Goal: Information Seeking & Learning: Compare options

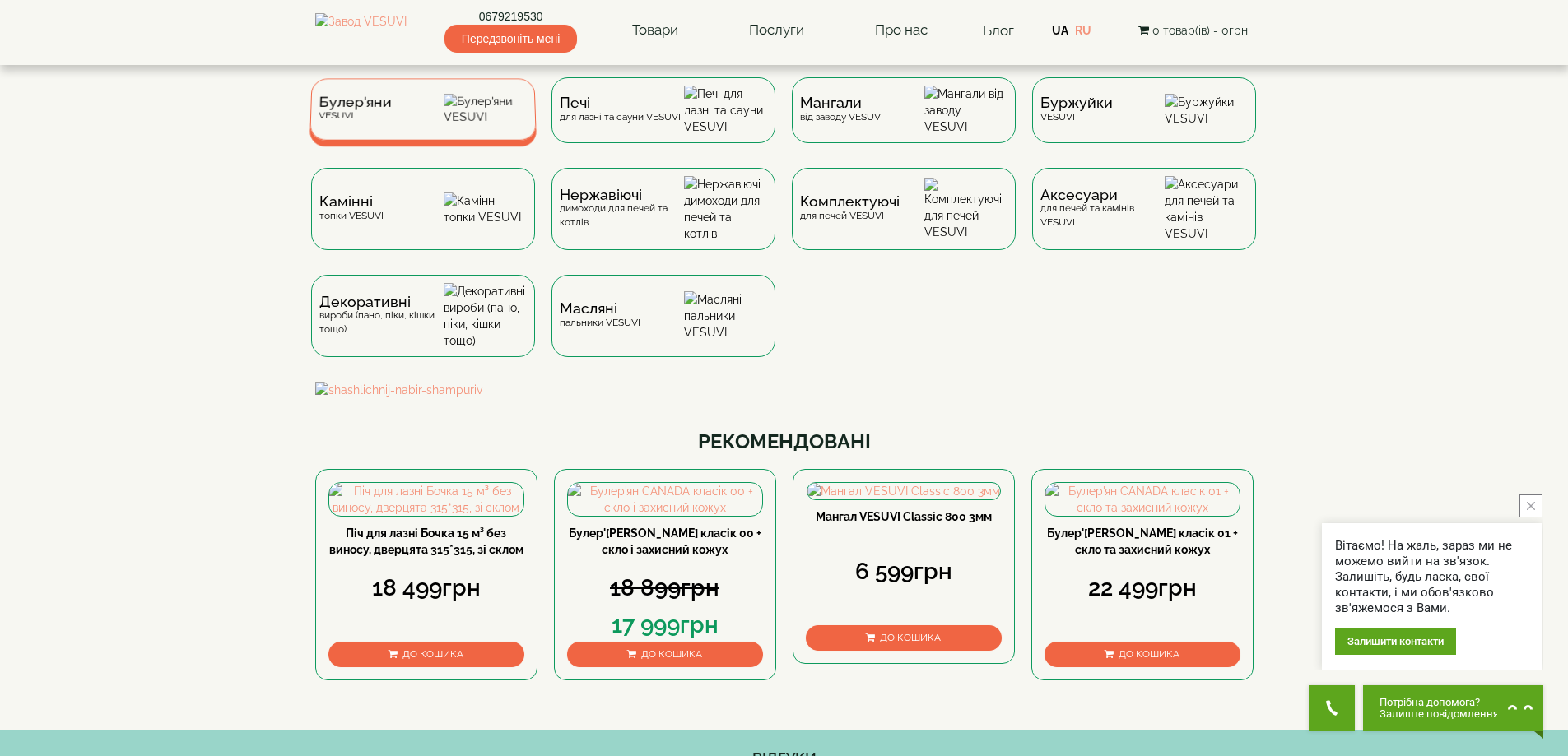
click at [409, 112] on div "[PERSON_NAME]" at bounding box center [424, 109] width 228 height 62
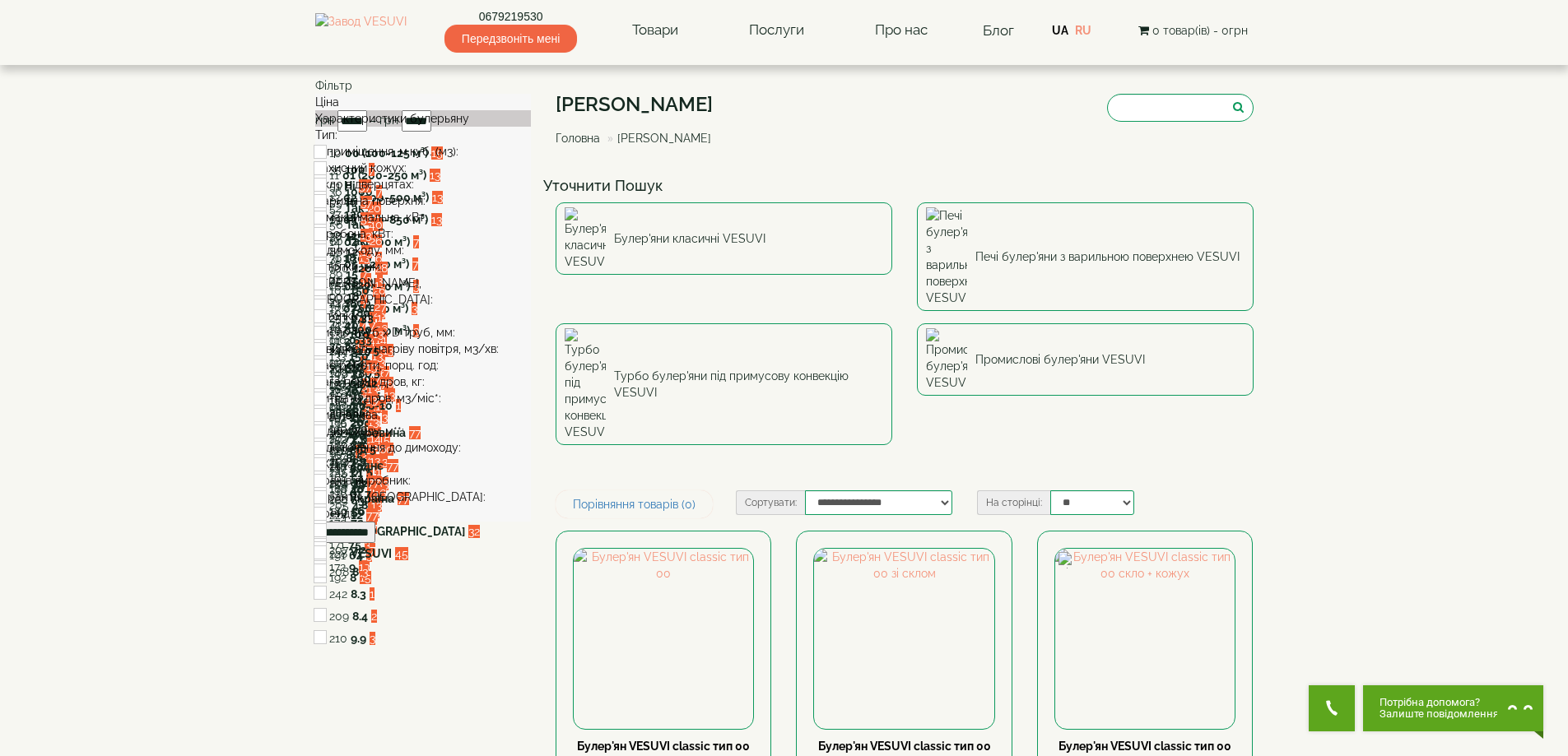
click at [361, 160] on div "V приміщення, м.куб. (м3):" at bounding box center [423, 151] width 217 height 17
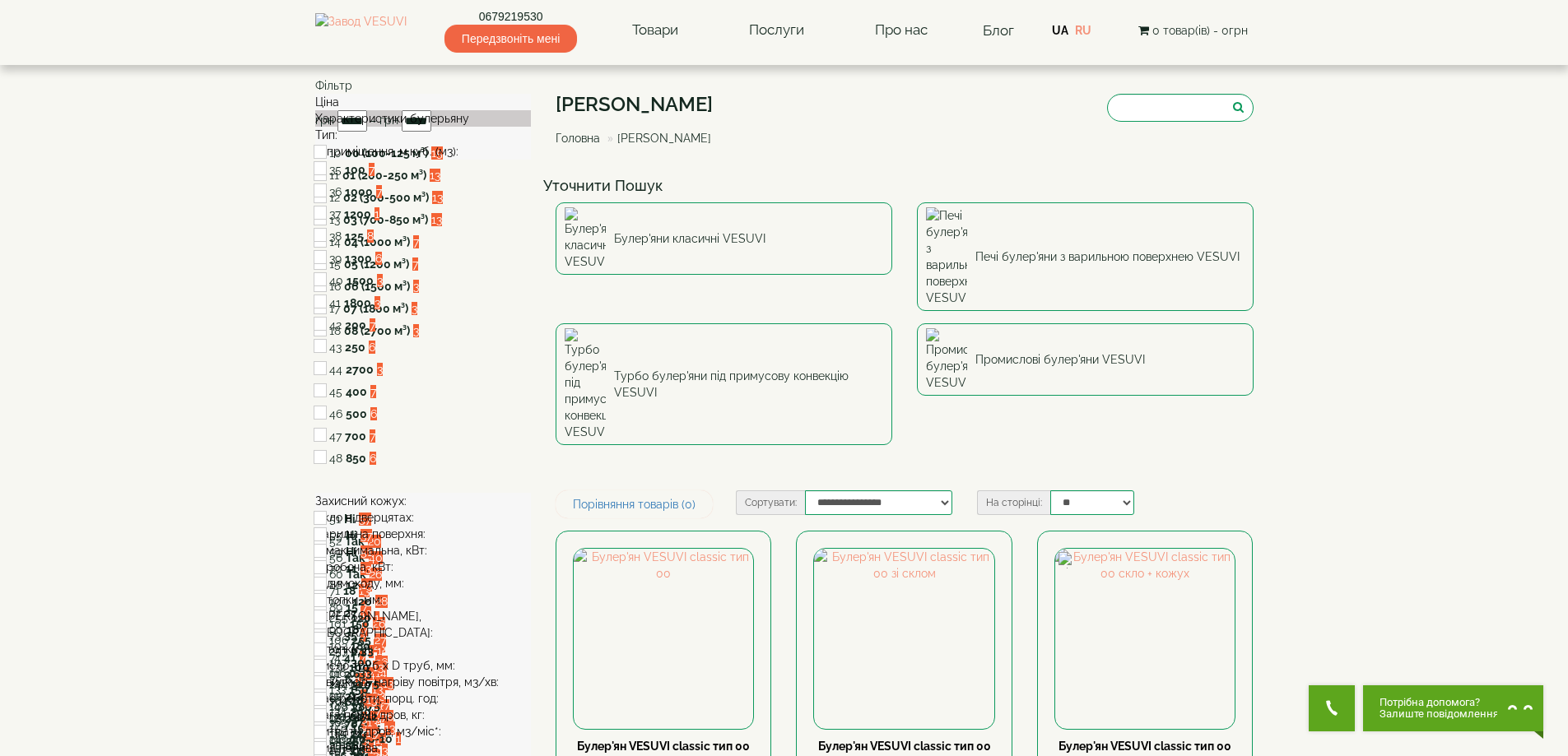
click at [369, 160] on div "V приміщення, м.куб. (м3):" at bounding box center [423, 151] width 217 height 17
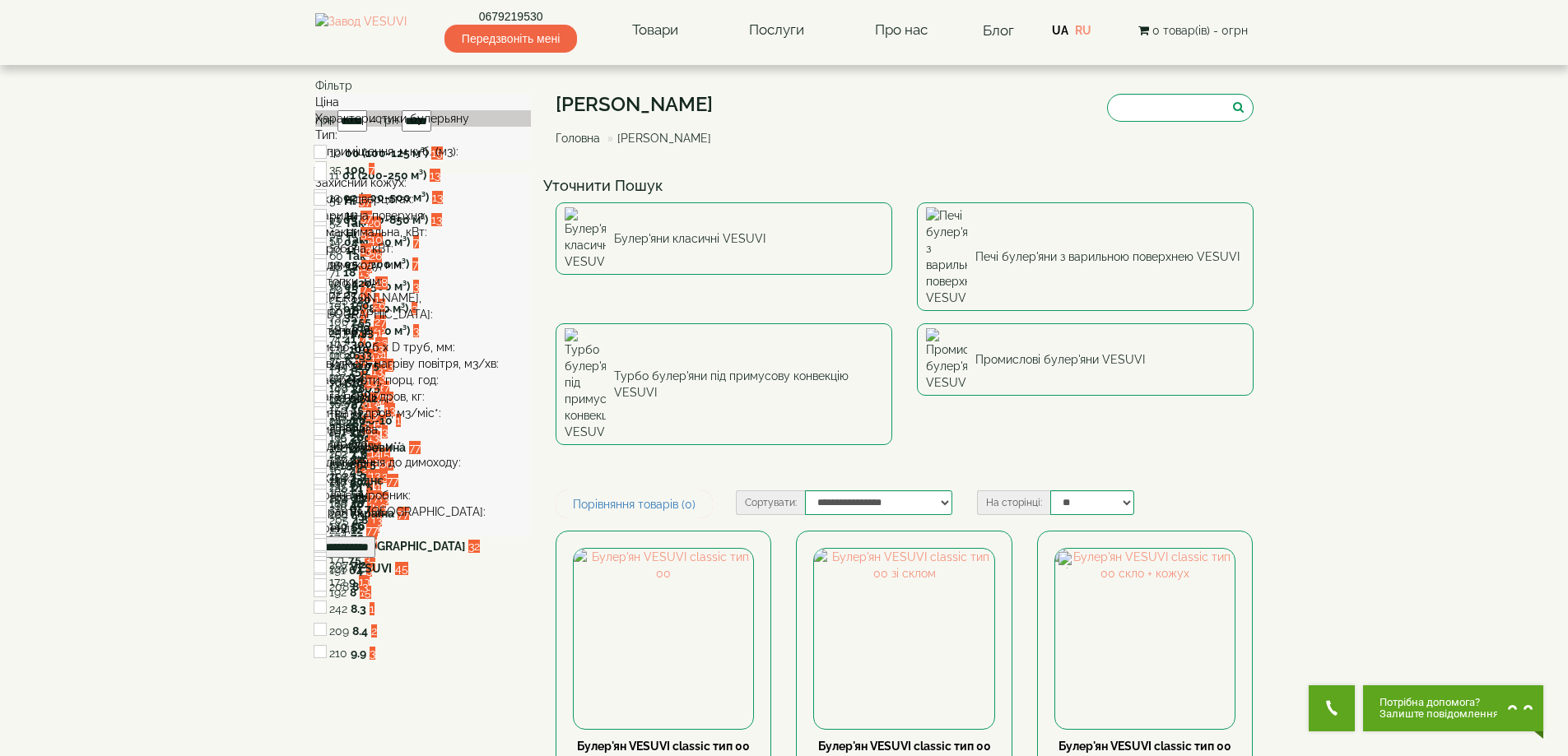
click at [369, 143] on div "Тип:" at bounding box center [423, 134] width 217 height 17
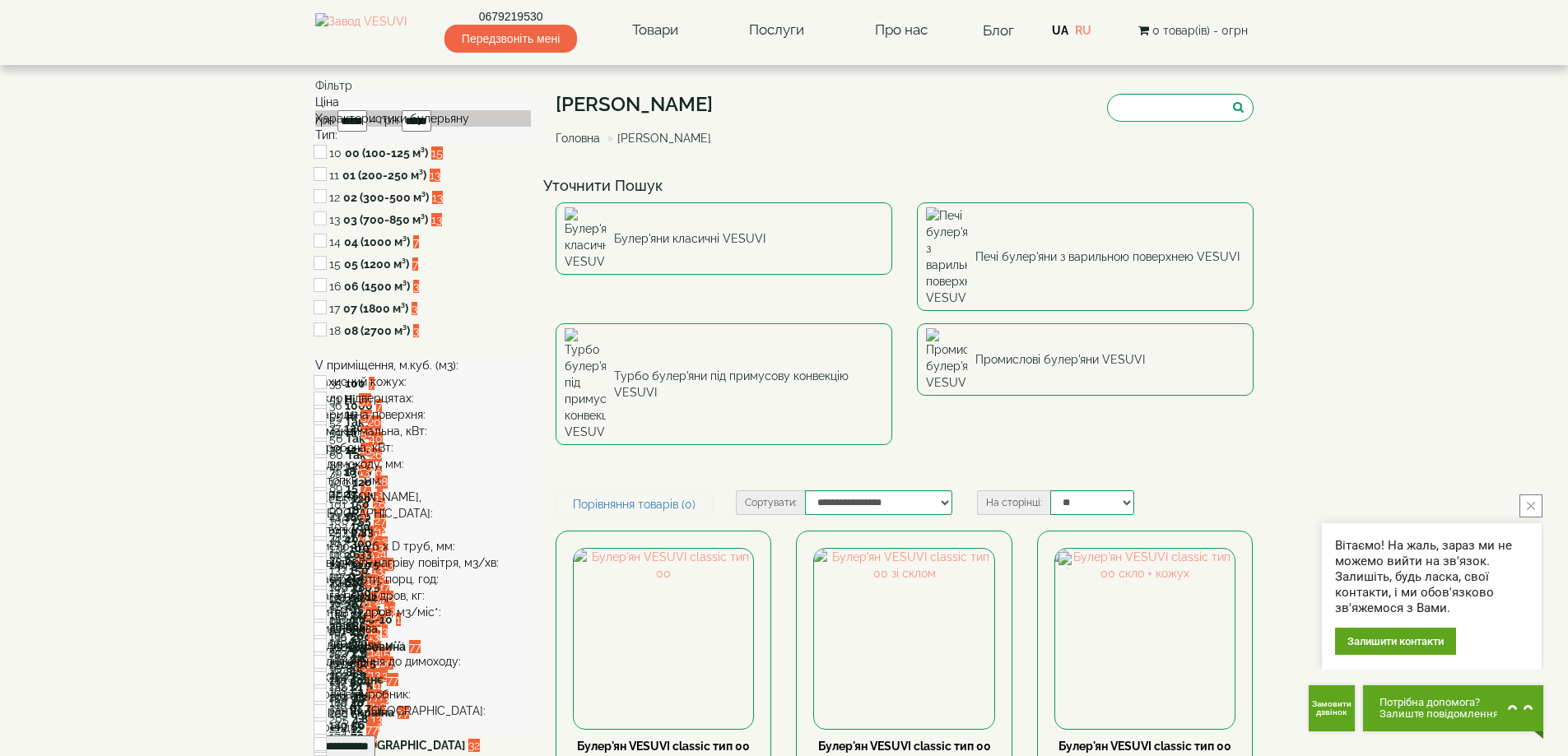
drag, startPoint x: 383, startPoint y: 264, endPoint x: 339, endPoint y: 245, distance: 47.9
click at [343, 206] on label "02 (300-500 м³)" at bounding box center [385, 197] width 85 height 17
copy label "02 (300-500 м³)"
click at [324, 232] on div "13 03 (700-850 м³) 13" at bounding box center [423, 221] width 217 height 23
copy div "13 03 (700-850 м³)"
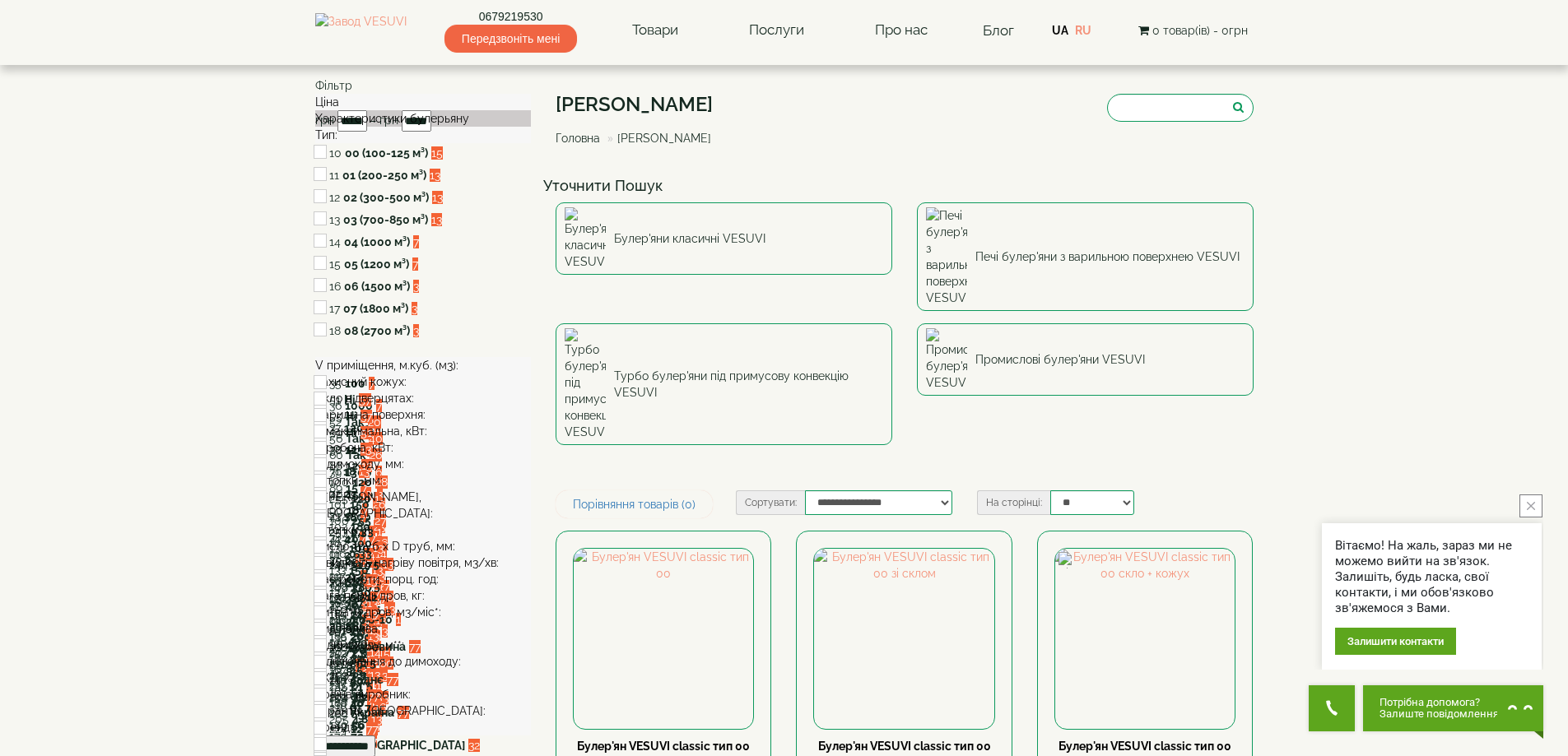
drag, startPoint x: 368, startPoint y: 308, endPoint x: 340, endPoint y: 297, distance: 30.1
click at [344, 250] on label "04 (1000 м³)" at bounding box center [377, 241] width 66 height 17
copy label "04 (1000 м³)"
click at [330, 277] on div "15 05 (1200 м³) 7" at bounding box center [423, 265] width 217 height 23
copy div "15 05 (1200 м³)"
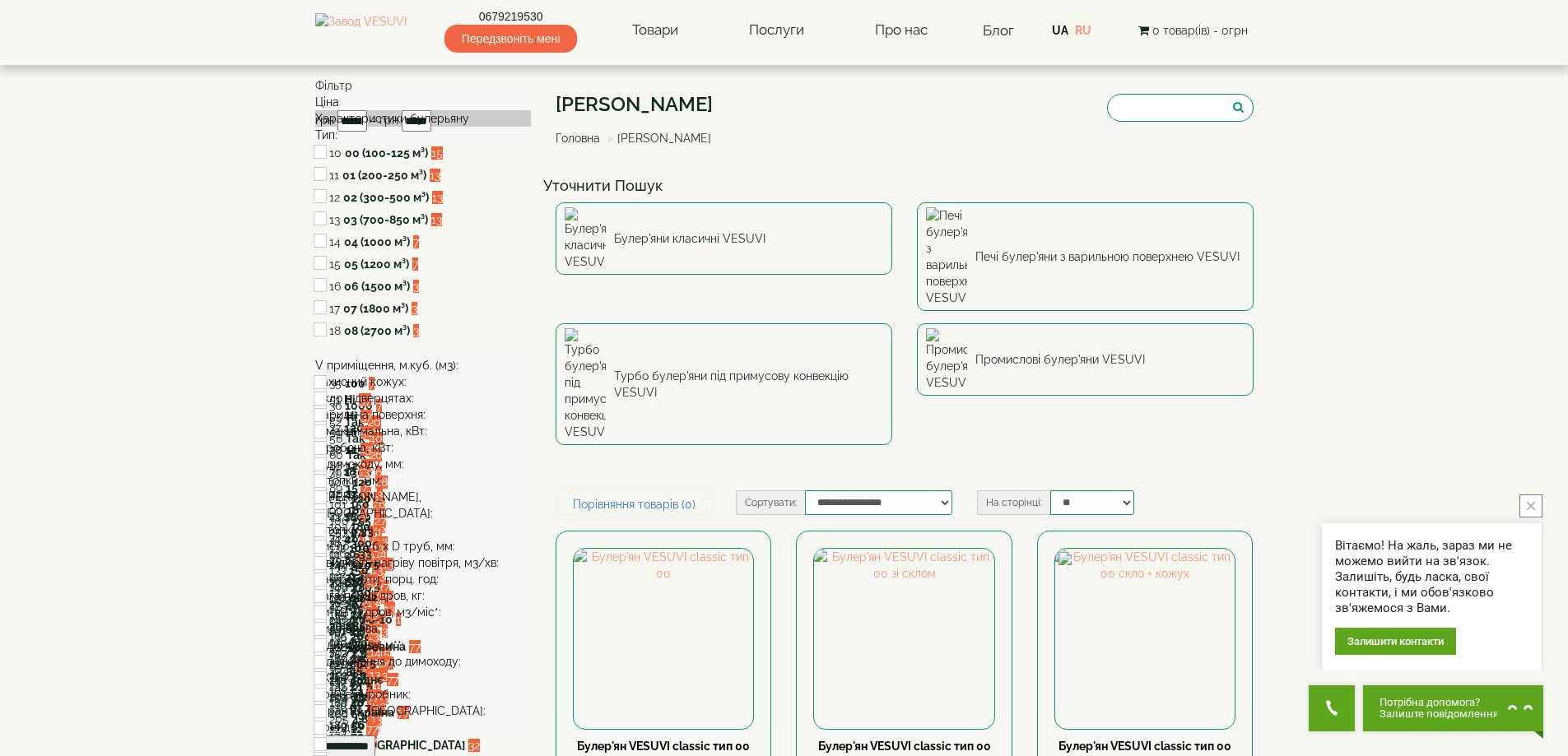
drag, startPoint x: 374, startPoint y: 340, endPoint x: 338, endPoint y: 345, distance: 36.3
click at [344, 294] on label "06 (1500 м³)" at bounding box center [377, 286] width 66 height 17
copy label "06 (1500 м³)"
drag, startPoint x: 372, startPoint y: 368, endPoint x: 339, endPoint y: 369, distance: 33.0
click at [343, 317] on label "07 (1800 м³)" at bounding box center [376, 308] width 65 height 17
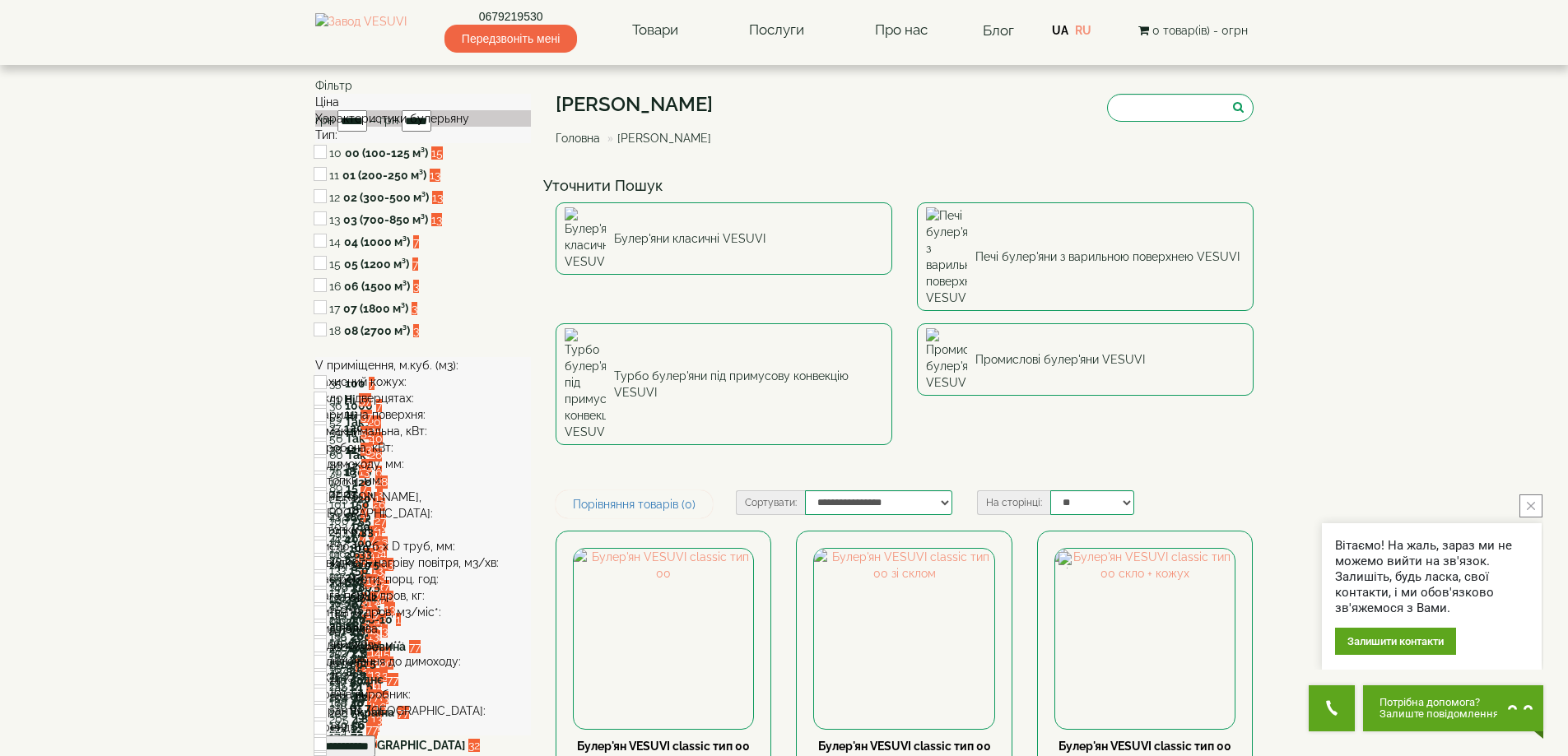
copy label "07 (1800 м³)"
drag, startPoint x: 408, startPoint y: 387, endPoint x: 332, endPoint y: 399, distance: 76.9
click at [332, 343] on div "18 08 (2700 м³) 3" at bounding box center [423, 331] width 217 height 23
copy div "18 08 (2700 м³)"
